Goal: Register for event/course

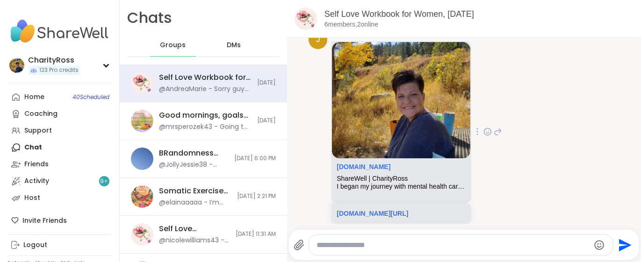
scroll to position [218, 0]
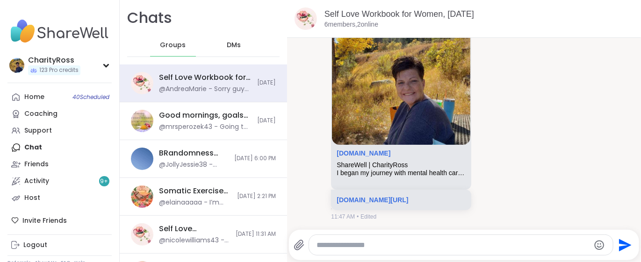
click at [328, 245] on textarea "Type your message" at bounding box center [454, 245] width 274 height 9
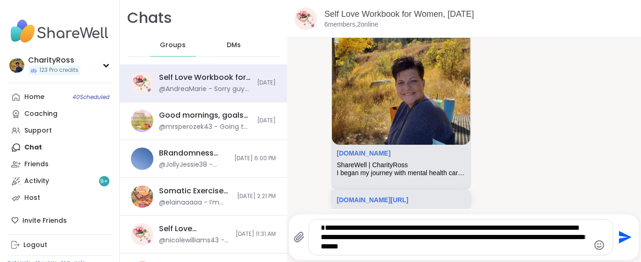
type textarea "**********"
click at [619, 239] on icon "Send" at bounding box center [625, 238] width 13 height 13
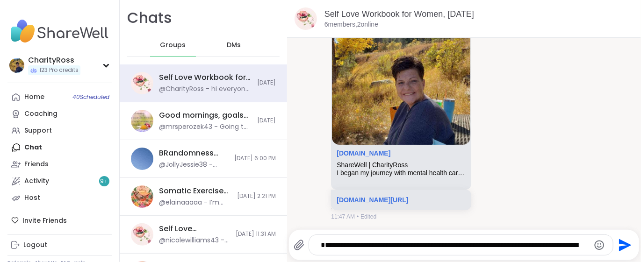
scroll to position [297, 0]
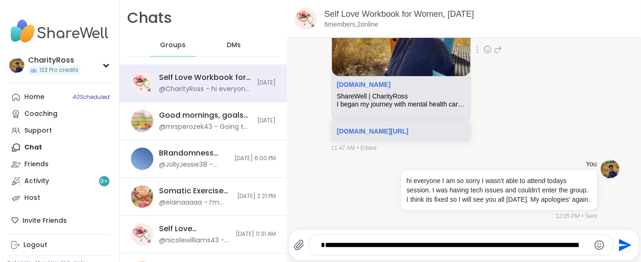
click at [495, 46] on icon at bounding box center [498, 49] width 7 height 7
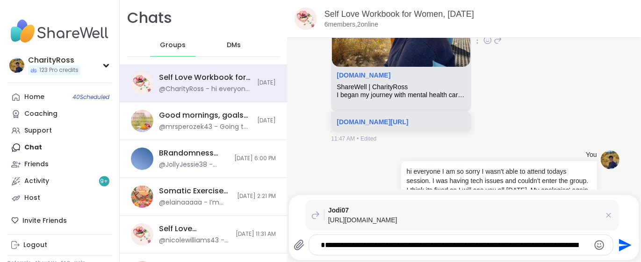
click at [478, 40] on icon at bounding box center [478, 40] width 1 height 7
click at [469, 53] on icon at bounding box center [472, 53] width 7 height 7
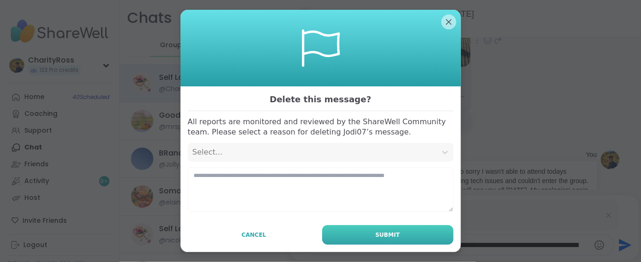
click at [429, 238] on button "Submit" at bounding box center [387, 235] width 131 height 20
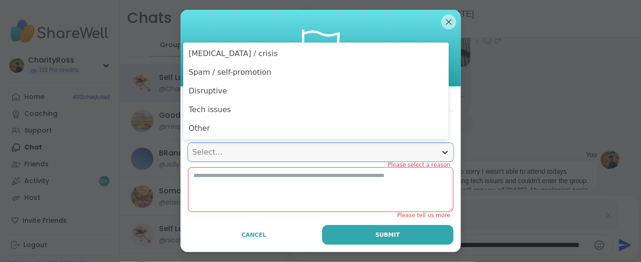
click at [442, 153] on icon at bounding box center [445, 153] width 6 height 3
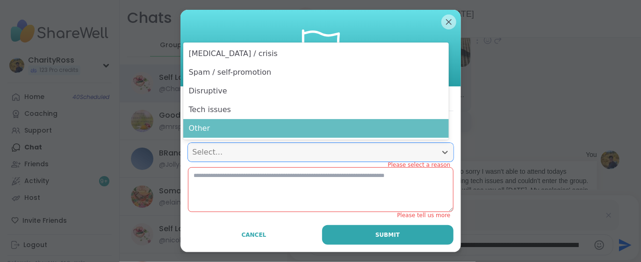
click at [413, 130] on div "Other" at bounding box center [316, 128] width 266 height 19
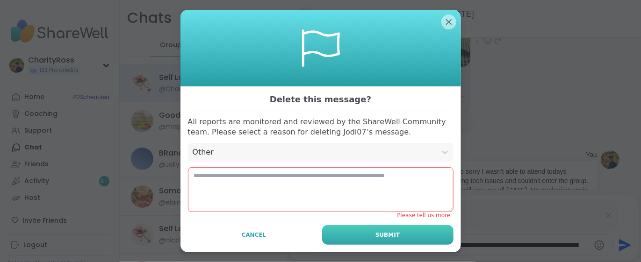
click at [383, 234] on span "Submit" at bounding box center [388, 235] width 24 height 8
click at [189, 174] on textarea at bounding box center [321, 189] width 266 height 45
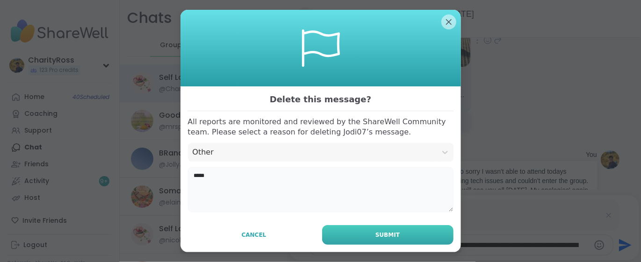
type textarea "*****"
click at [339, 235] on button "Submit" at bounding box center [387, 235] width 131 height 20
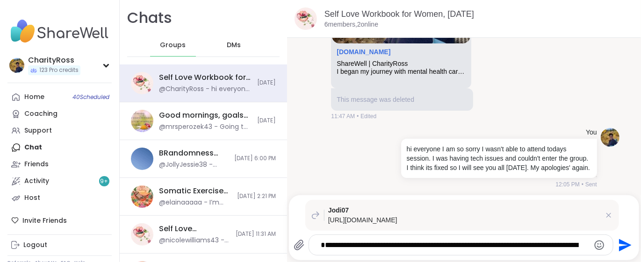
scroll to position [331, 0]
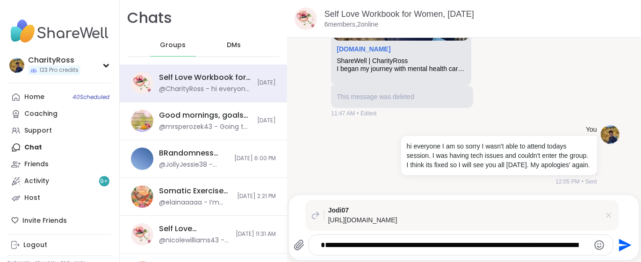
click at [604, 217] on icon at bounding box center [608, 215] width 9 height 9
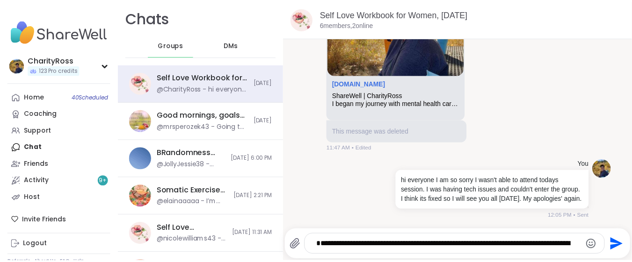
scroll to position [297, 0]
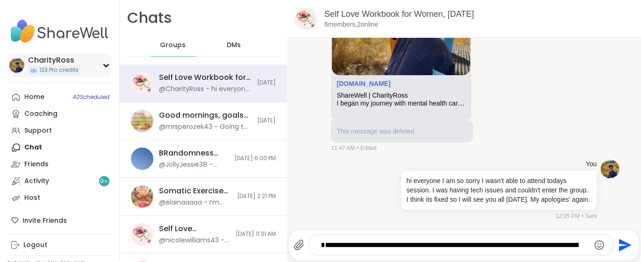
click at [97, 66] on div "CharityRoss 123 Pro credits" at bounding box center [59, 65] width 104 height 24
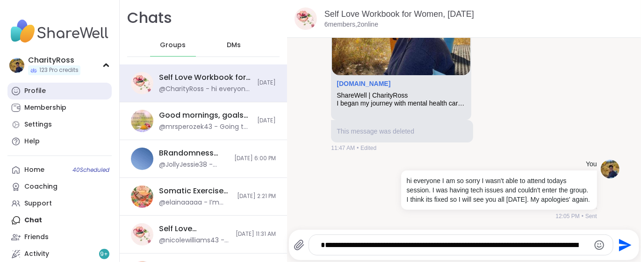
click at [97, 87] on link "Profile" at bounding box center [59, 91] width 104 height 17
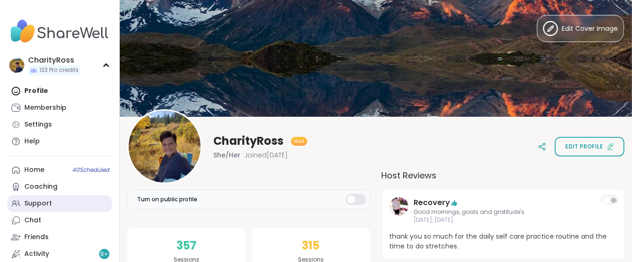
click at [67, 205] on link "Support" at bounding box center [59, 204] width 104 height 17
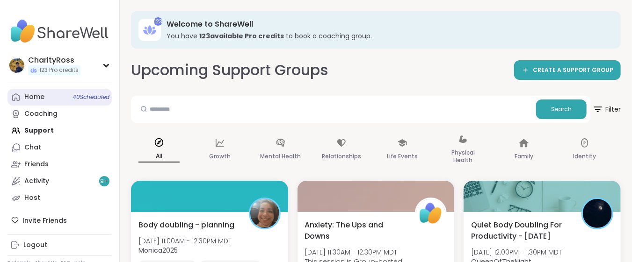
click at [70, 100] on link "Home 40 Scheduled" at bounding box center [59, 97] width 104 height 17
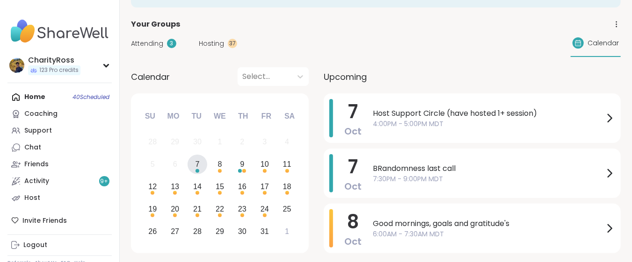
scroll to position [62, 0]
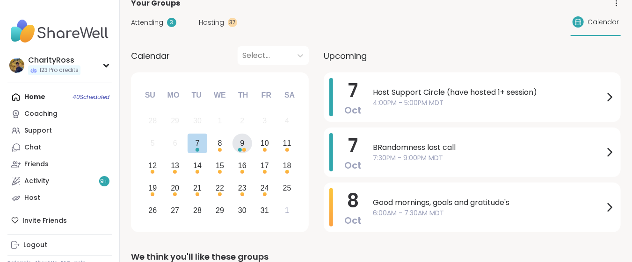
click at [243, 152] on div "9" at bounding box center [242, 144] width 20 height 20
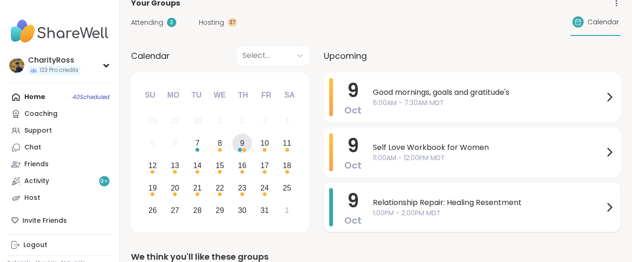
click at [360, 214] on span "Oct" at bounding box center [352, 220] width 17 height 13
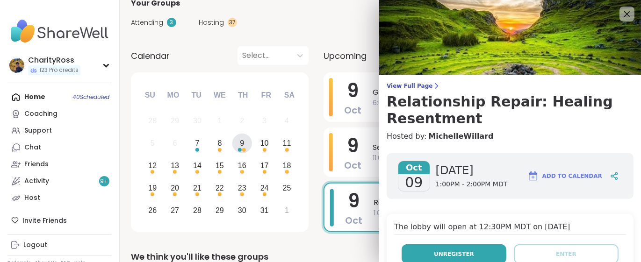
click at [409, 252] on button "Unregister" at bounding box center [454, 255] width 105 height 20
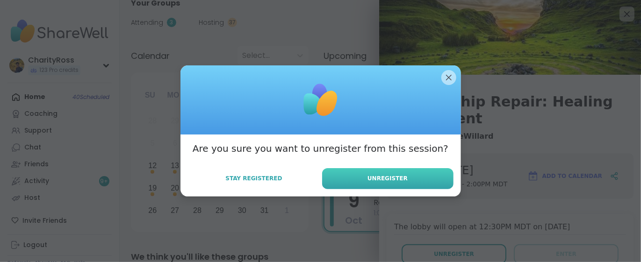
click at [389, 176] on span "Unregister" at bounding box center [388, 178] width 40 height 8
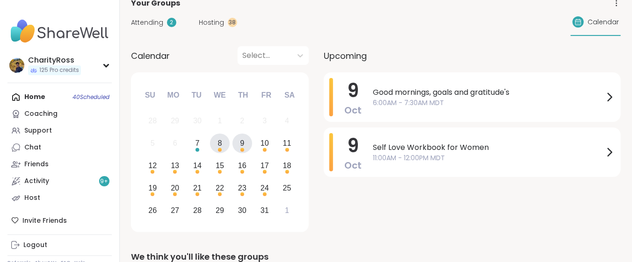
click at [220, 148] on div "Choose Wednesday, October 8th, 2025" at bounding box center [220, 150] width 4 height 4
click at [220, 144] on div "8" at bounding box center [220, 143] width 4 height 13
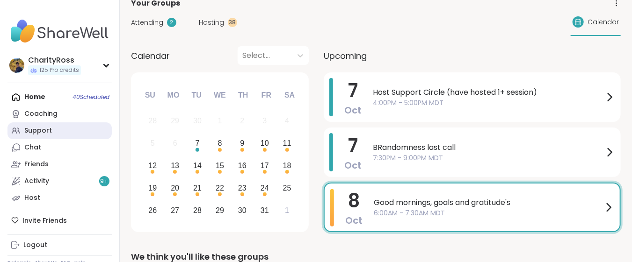
click at [48, 132] on div "Support" at bounding box center [38, 130] width 28 height 9
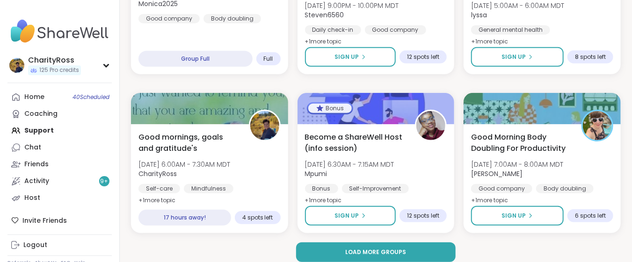
scroll to position [1846, 0]
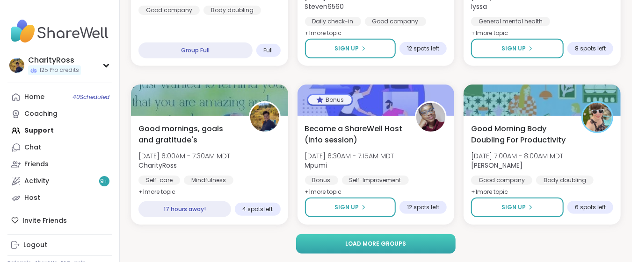
click at [311, 242] on button "Load more groups" at bounding box center [375, 244] width 159 height 20
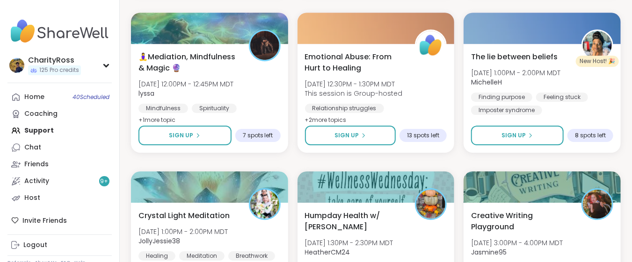
scroll to position [3093, 0]
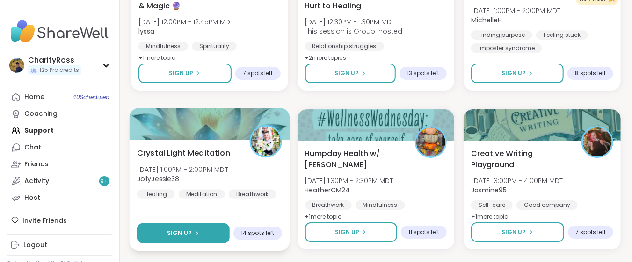
click at [217, 233] on button "Sign Up" at bounding box center [183, 234] width 93 height 20
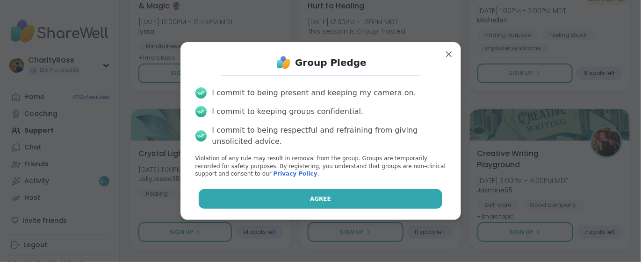
click at [241, 193] on button "Agree" at bounding box center [321, 199] width 244 height 20
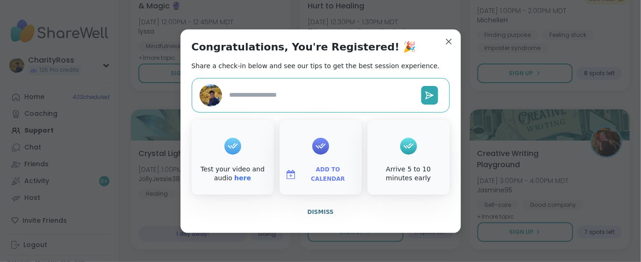
type textarea "*"
click at [334, 174] on span "Add to Calendar" at bounding box center [328, 175] width 56 height 18
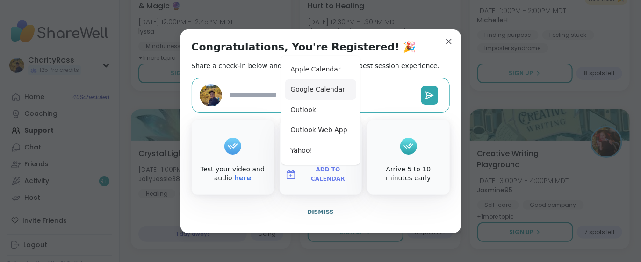
click at [328, 94] on button "Google Calendar" at bounding box center [320, 90] width 71 height 21
click at [325, 214] on span "Dismiss" at bounding box center [320, 212] width 26 height 7
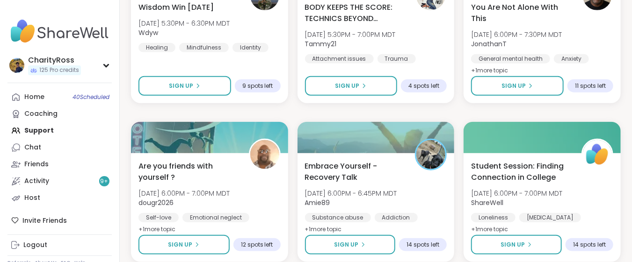
scroll to position [3754, 0]
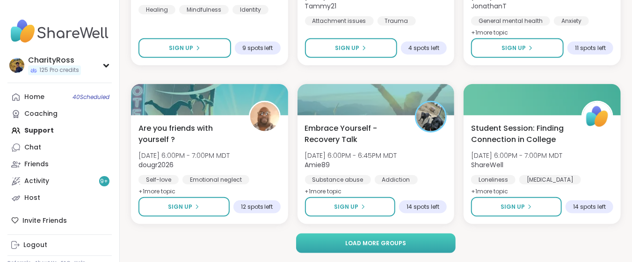
click at [337, 239] on button "Load more groups" at bounding box center [375, 244] width 159 height 20
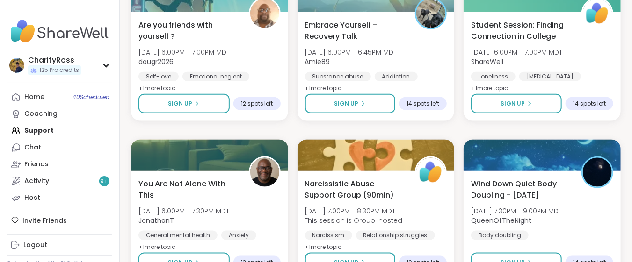
scroll to position [3879, 0]
